Goal: Use online tool/utility: Use online tool/utility

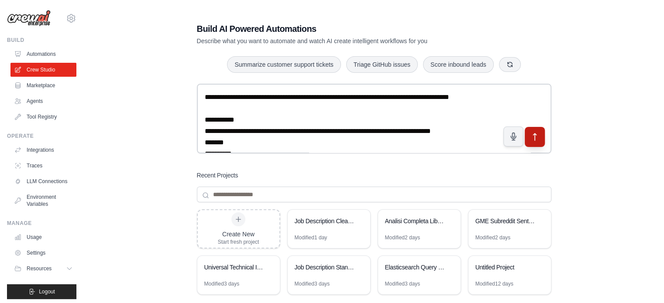
type textarea "**********"
click at [540, 141] on button "submit" at bounding box center [534, 137] width 20 height 20
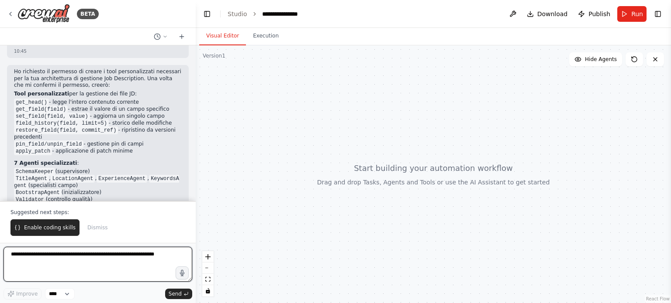
scroll to position [920, 0]
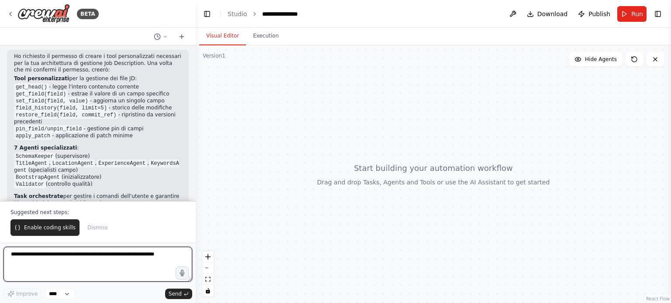
click at [93, 266] on textarea at bounding box center [97, 264] width 189 height 35
type textarea "**"
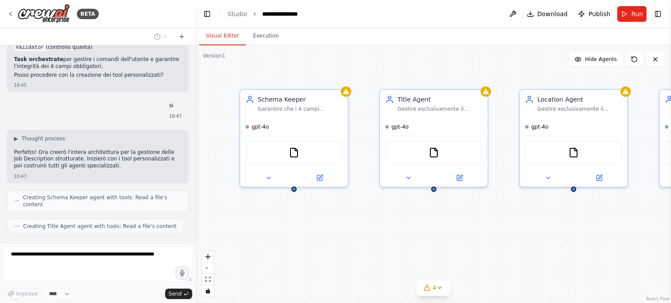
scroll to position [1079, 0]
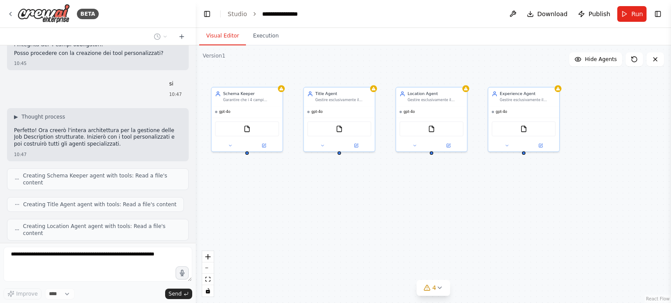
drag, startPoint x: 455, startPoint y: 91, endPoint x: 386, endPoint y: 67, distance: 72.6
click at [386, 67] on div "Schema Keeper Garantire che i 4 campi obbligatori (Title, Location, ExperienceY…" at bounding box center [433, 174] width 475 height 258
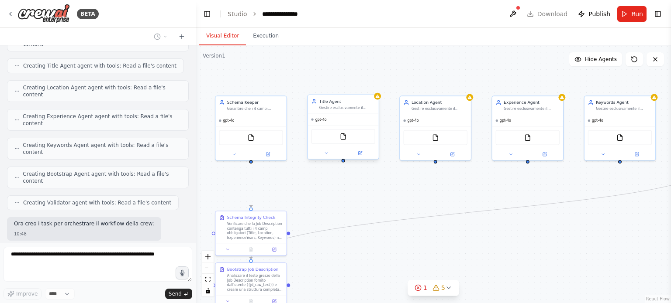
scroll to position [1240, 0]
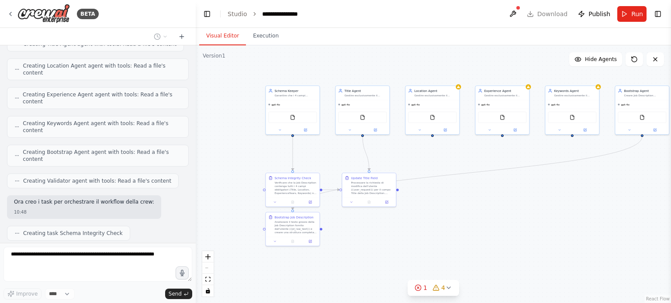
drag, startPoint x: 314, startPoint y: 185, endPoint x: 343, endPoint y: 139, distance: 54.2
click at [343, 139] on div ".deletable-edge-delete-btn { width: 20px; height: 20px; border: 0px solid #ffff…" at bounding box center [433, 174] width 475 height 258
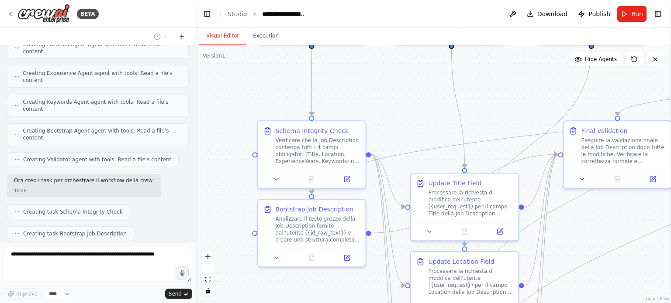
scroll to position [1400, 0]
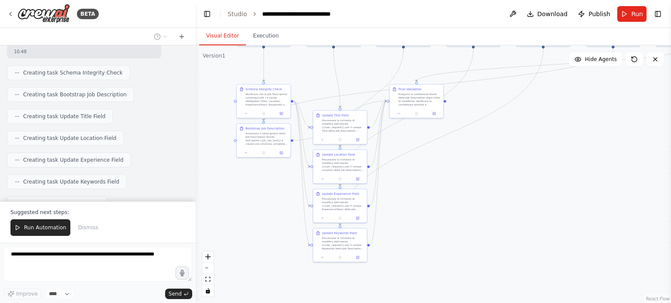
drag, startPoint x: 529, startPoint y: 223, endPoint x: 451, endPoint y: 180, distance: 89.1
click at [451, 180] on div ".deletable-edge-delete-btn { width: 20px; height: 20px; border: 0px solid #ffff…" at bounding box center [433, 174] width 475 height 258
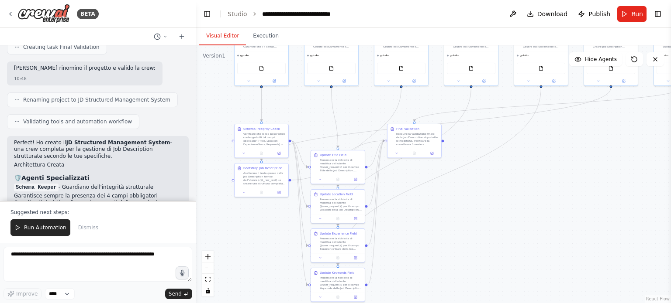
drag, startPoint x: 423, startPoint y: 179, endPoint x: 422, endPoint y: 211, distance: 31.9
click at [422, 211] on div ".deletable-edge-delete-btn { width: 20px; height: 20px; border: 0px solid #ffff…" at bounding box center [433, 174] width 475 height 258
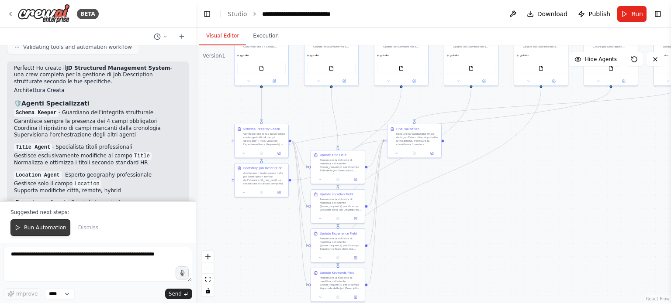
click at [39, 231] on span "Run Automation" at bounding box center [45, 227] width 42 height 7
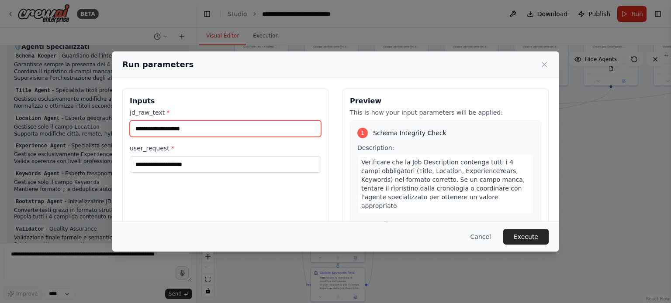
click at [183, 124] on input "jd_raw_text *" at bounding box center [225, 129] width 191 height 17
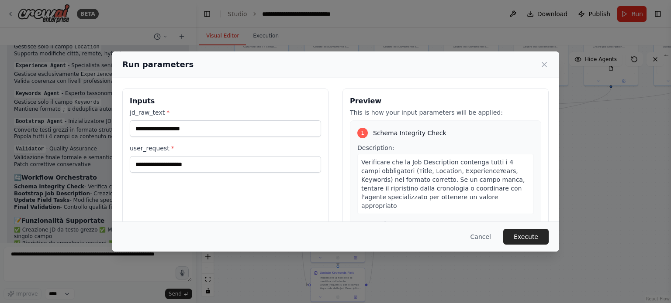
scroll to position [1778, 0]
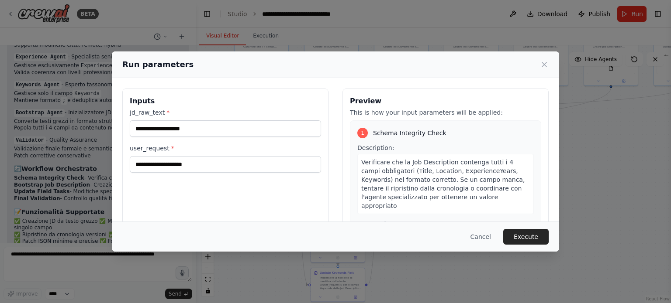
click at [220, 117] on div "jd_raw_text *" at bounding box center [225, 122] width 191 height 29
click at [220, 125] on input "jd_raw_text *" at bounding box center [225, 129] width 191 height 17
paste input "**********"
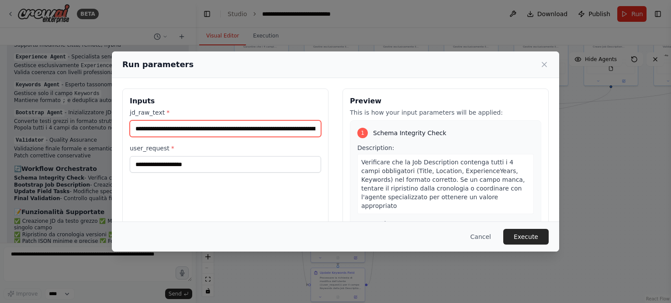
scroll to position [0, 6804]
type input "**********"
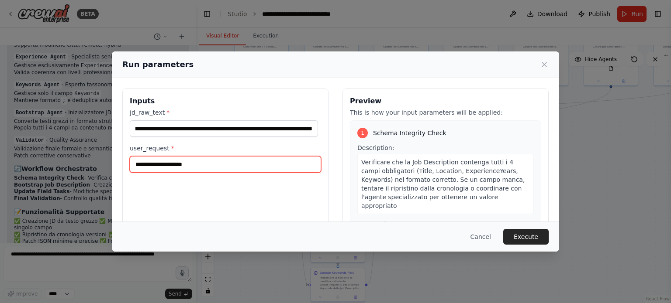
scroll to position [0, 0]
click at [196, 169] on input "user_request *" at bounding box center [225, 164] width 191 height 17
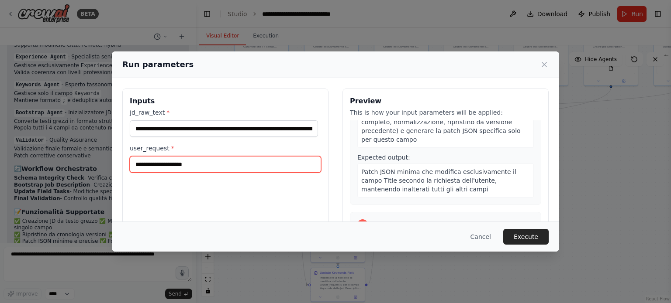
scroll to position [786, 0]
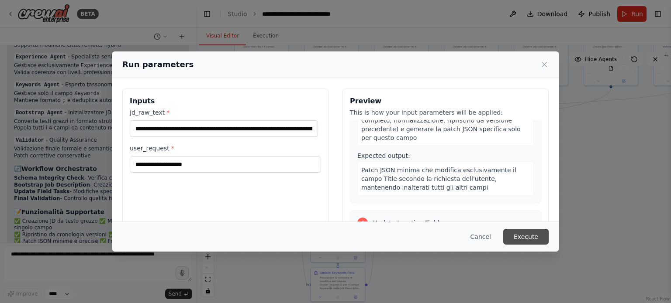
click at [541, 234] on button "Execute" at bounding box center [525, 237] width 45 height 16
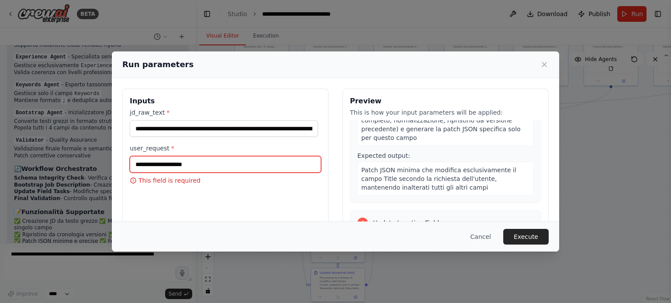
click at [236, 159] on input "user_request *" at bounding box center [225, 164] width 191 height 17
type input "**********"
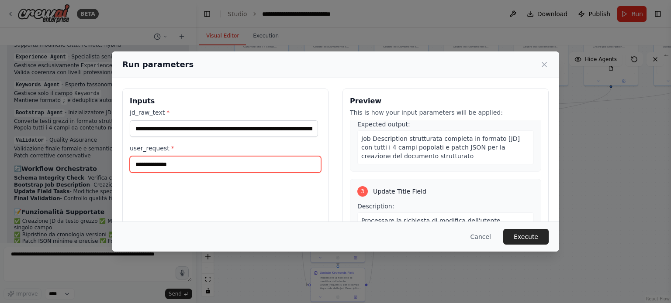
scroll to position [655, 0]
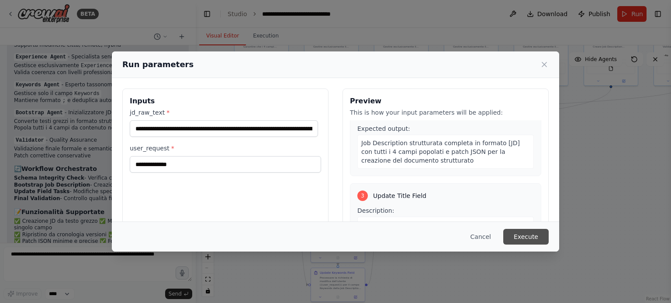
click at [516, 237] on button "Execute" at bounding box center [525, 237] width 45 height 16
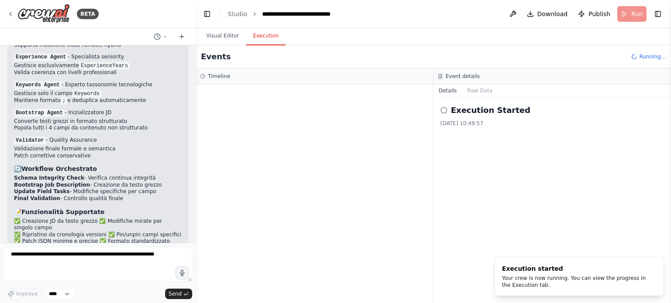
click at [264, 34] on button "Execution" at bounding box center [266, 36] width 40 height 18
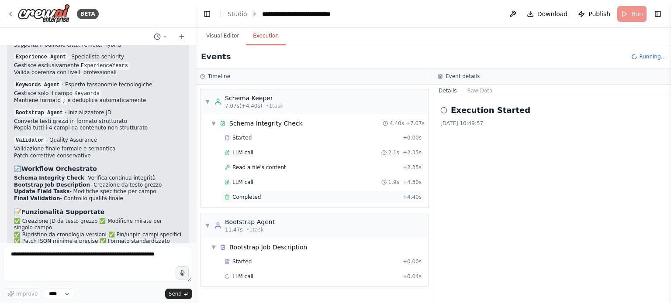
click at [295, 194] on div "Completed" at bounding box center [311, 197] width 175 height 7
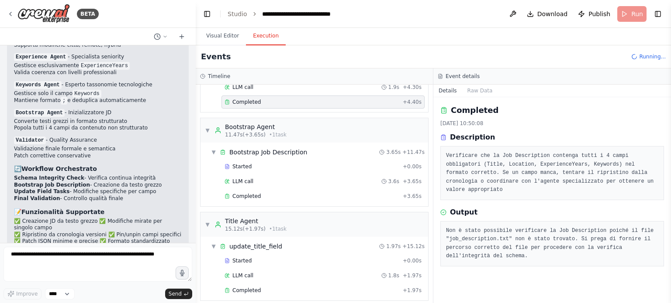
scroll to position [100, 0]
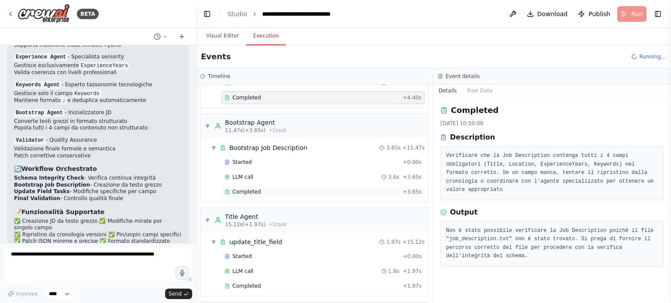
click at [278, 189] on div "Completed" at bounding box center [311, 192] width 175 height 7
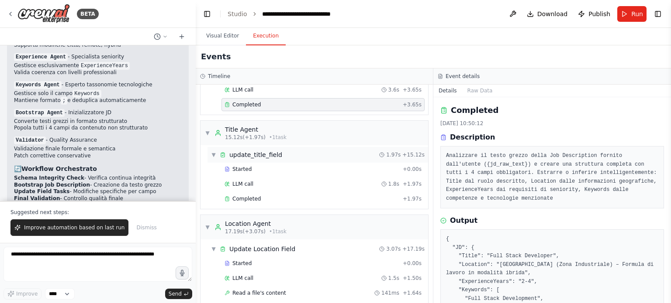
scroll to position [187, 0]
click at [341, 200] on div "Completed" at bounding box center [311, 199] width 175 height 7
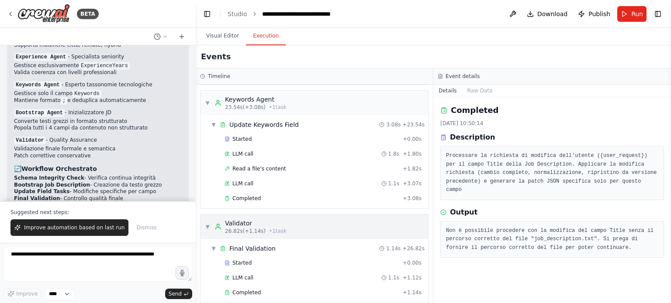
scroll to position [562, 0]
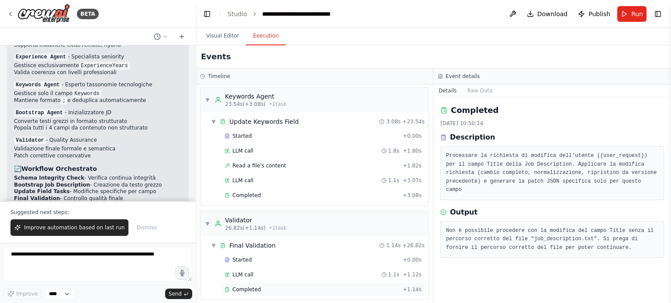
click at [323, 286] on div "Completed" at bounding box center [311, 289] width 175 height 7
